Goal: Information Seeking & Learning: Learn about a topic

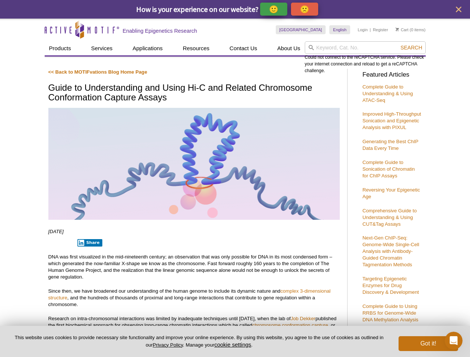
click at [274, 9] on p "🙂" at bounding box center [273, 8] width 9 height 9
click at [306, 9] on span "Give Feedback" at bounding box center [303, 9] width 44 height 9
click at [458, 9] on icon "close" at bounding box center [459, 10] width 6 height 6
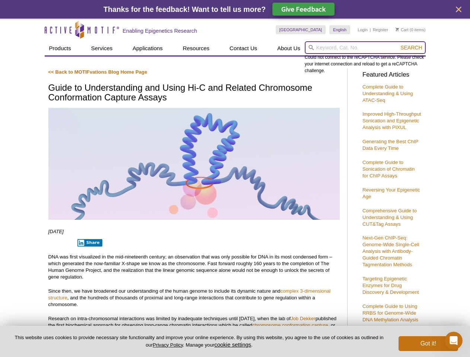
click at [365, 48] on input "search" at bounding box center [365, 47] width 121 height 13
click at [411, 48] on div "Could not connect to the reCAPTCHA service. Please check your internet connecti…" at bounding box center [365, 57] width 121 height 33
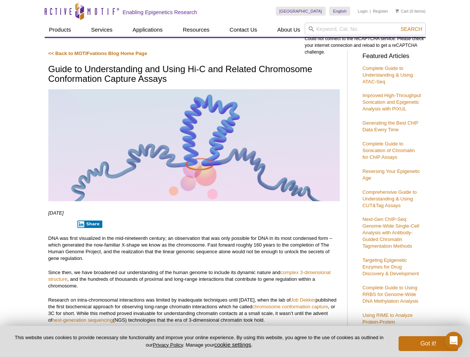
click at [88, 243] on p "DNA was first visualized in the mid-nineteenth century; an observation that was…" at bounding box center [193, 248] width 291 height 27
click at [234, 344] on button "cookie settings" at bounding box center [232, 345] width 37 height 6
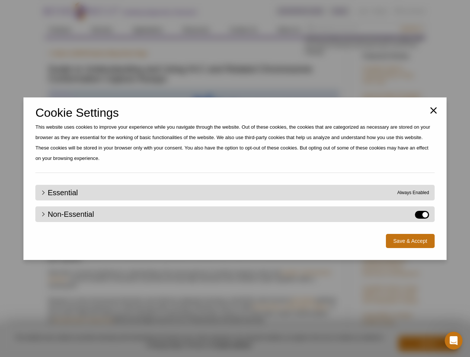
click at [428, 344] on div "Close Cookie Settings This website uses cookies to improve your experience whil…" at bounding box center [235, 178] width 470 height 357
click at [453, 341] on icon "Open Intercom Messenger" at bounding box center [454, 341] width 12 height 12
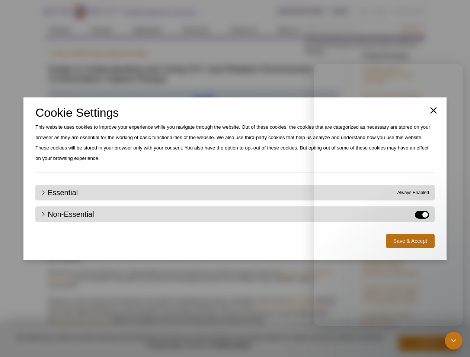
click at [411, 29] on div "Close Cookie Settings This website uses cookies to improve your experience whil…" at bounding box center [235, 178] width 470 height 357
